Goal: Task Accomplishment & Management: Use online tool/utility

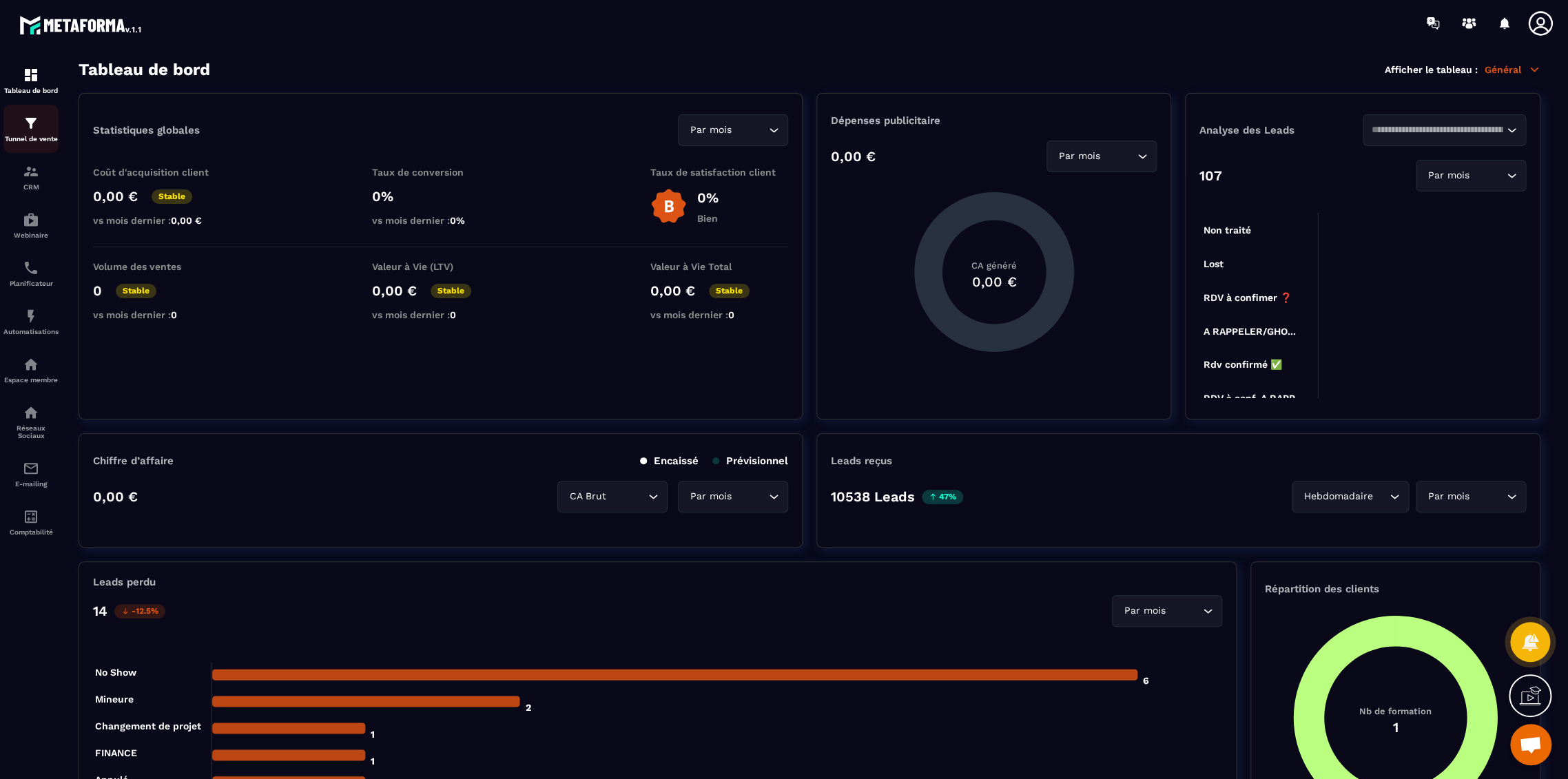
click at [33, 138] on p "Tunnel de vente" at bounding box center [31, 138] width 55 height 8
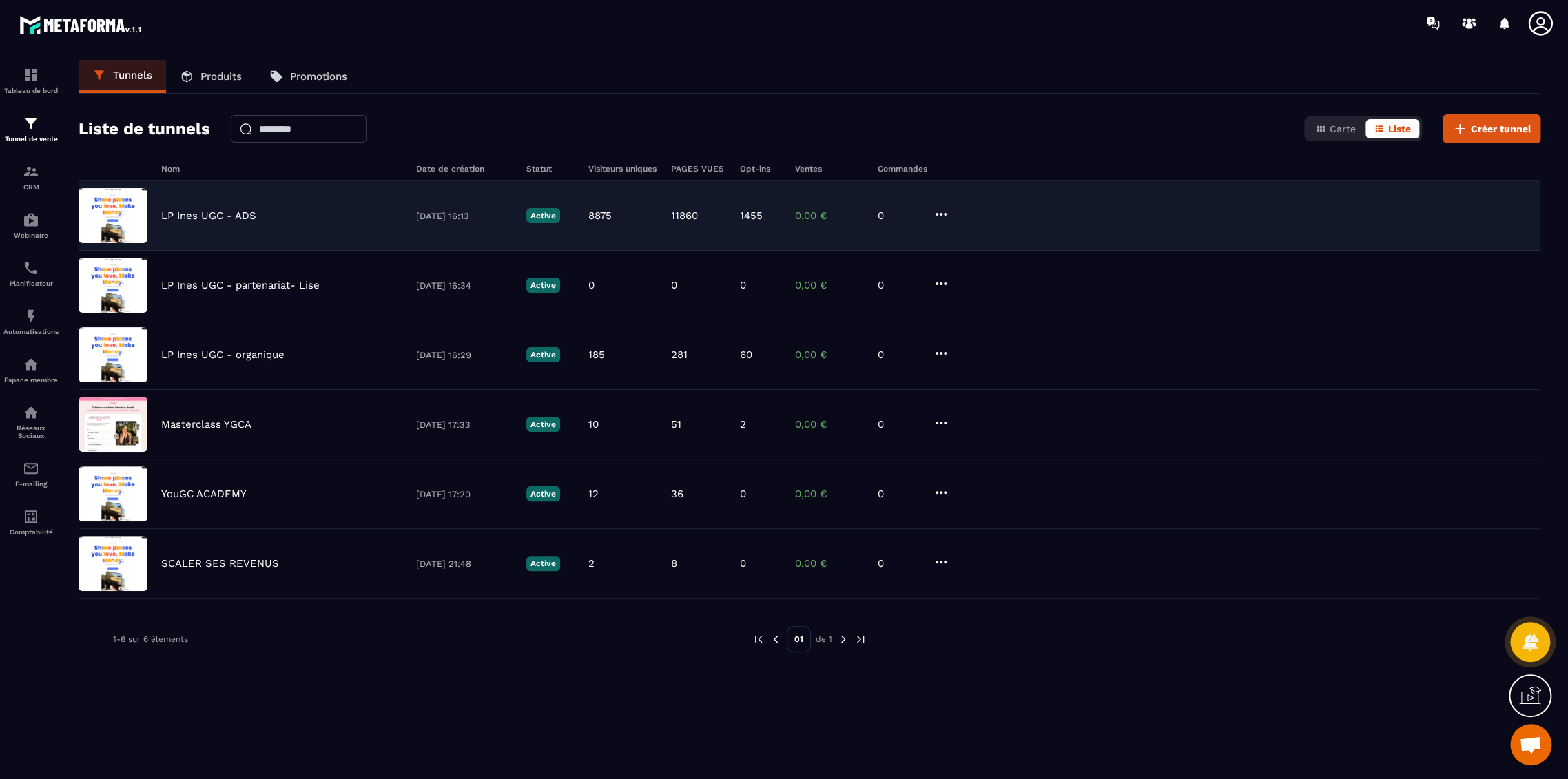
click at [231, 212] on p "LP Ines UGC - ADS" at bounding box center [208, 215] width 95 height 13
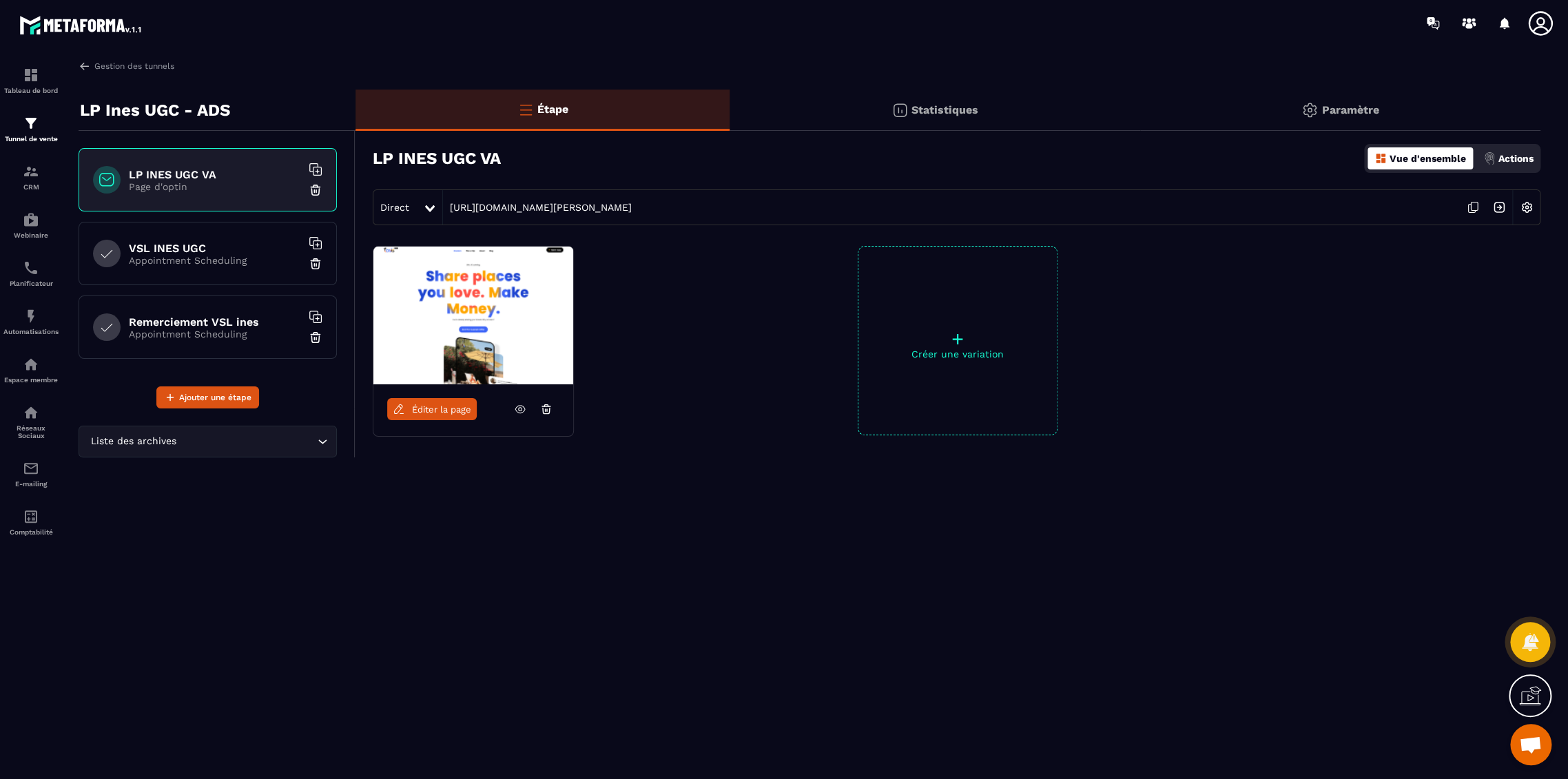
click at [209, 255] on p "Appointment Scheduling" at bounding box center [215, 260] width 172 height 11
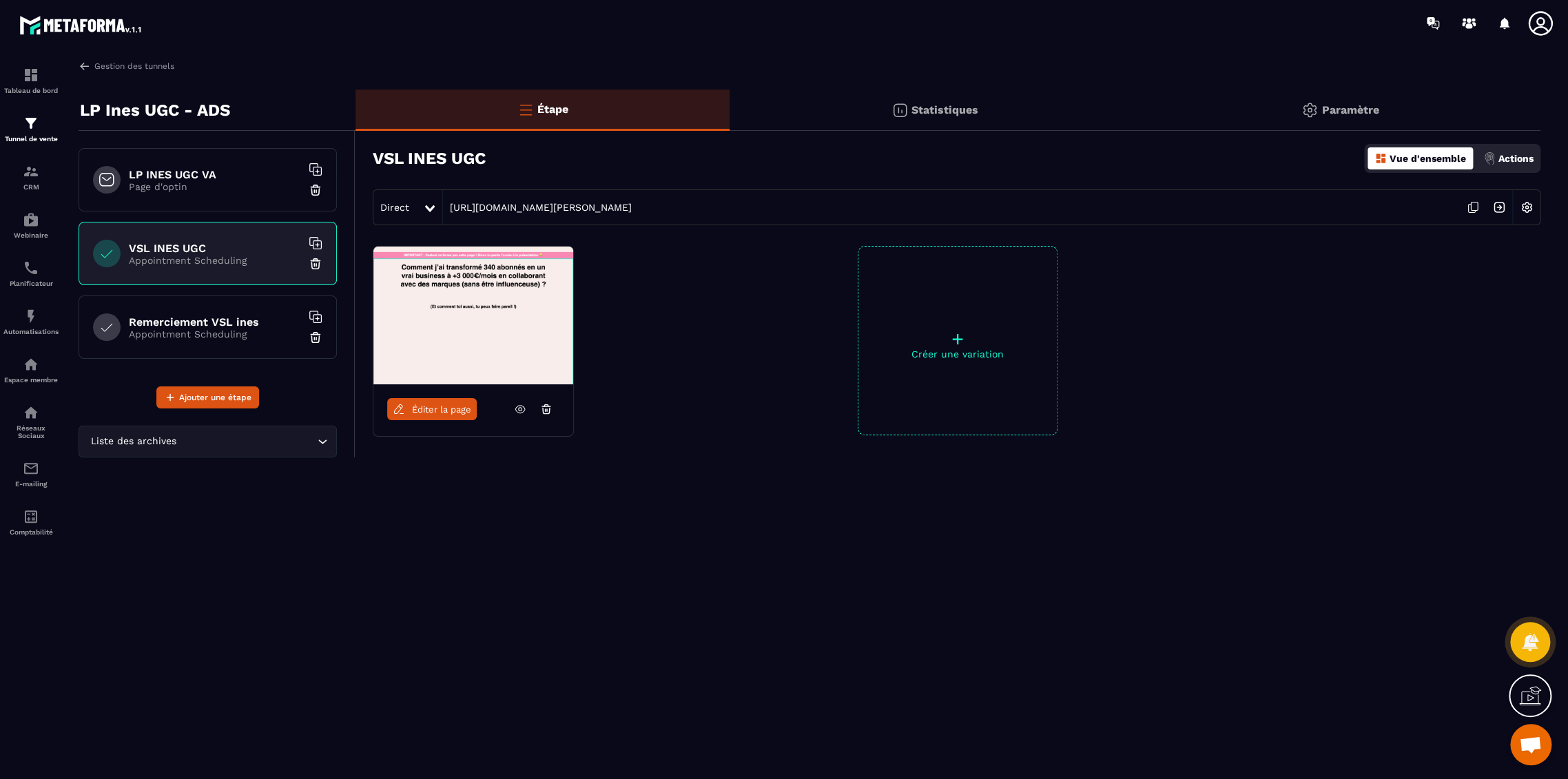
click at [218, 350] on div "Remerciement VSL ines Appointment Scheduling" at bounding box center [207, 327] width 258 height 63
